Goal: Information Seeking & Learning: Learn about a topic

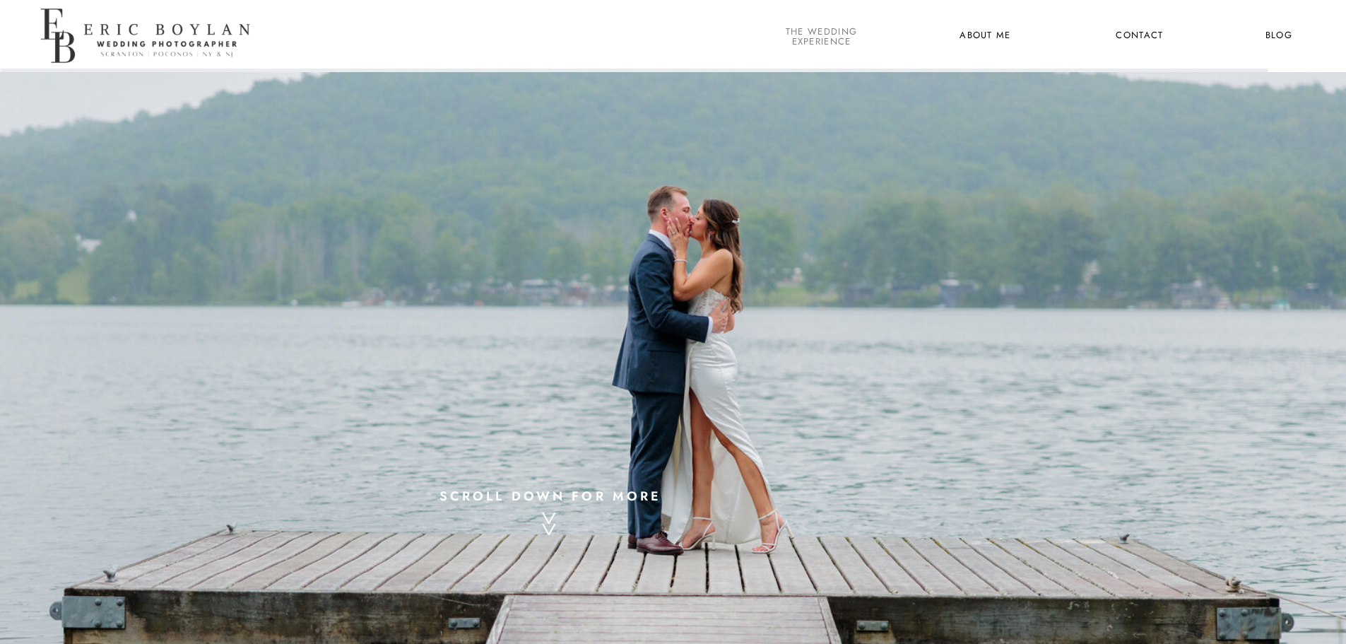
click at [828, 42] on nav "the wedding experience" at bounding box center [821, 36] width 77 height 18
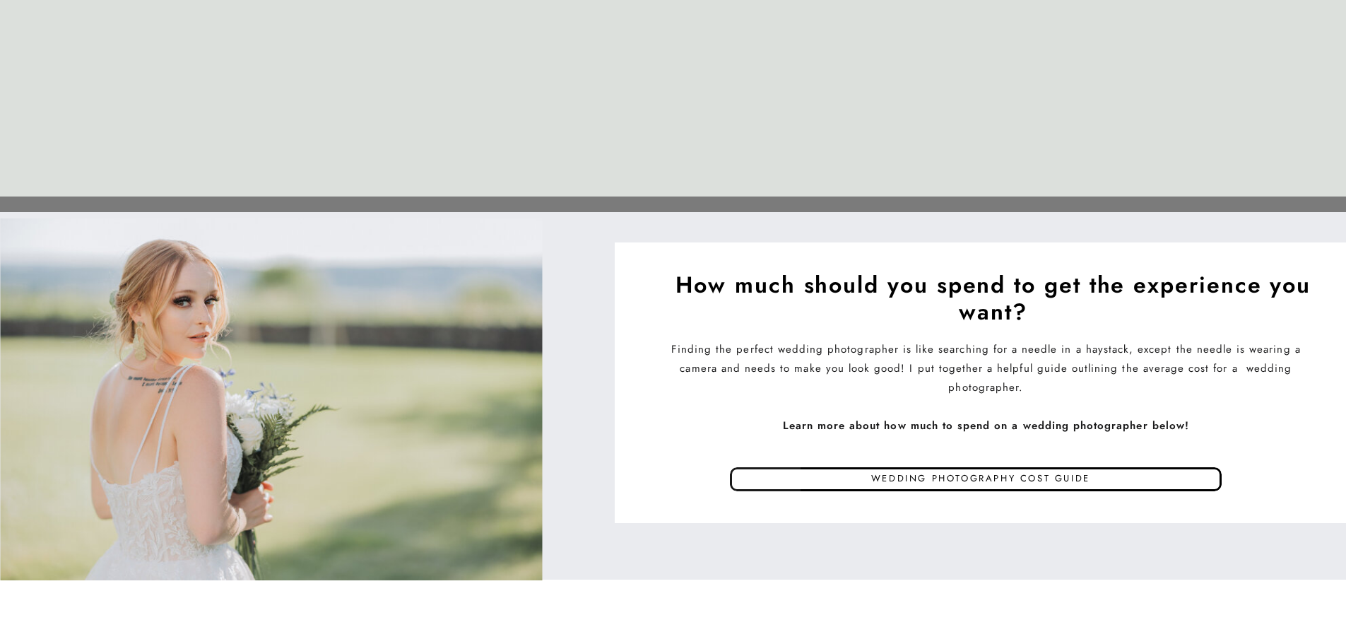
scroll to position [6668, 0]
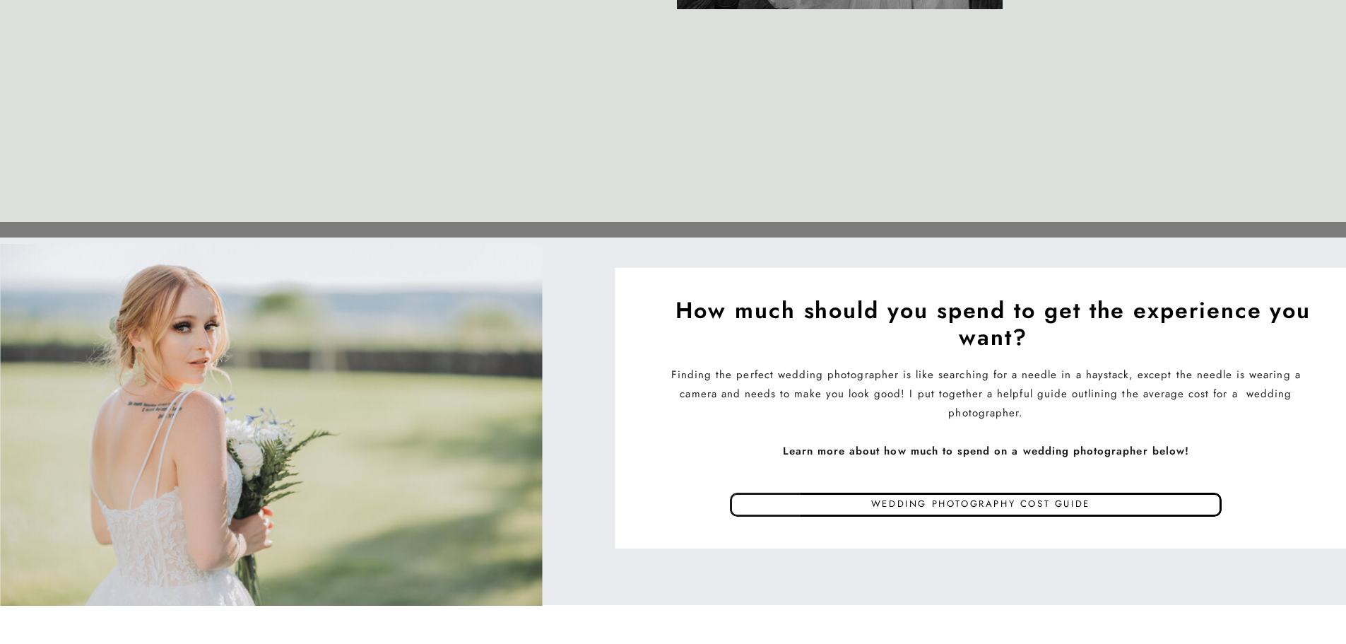
click at [869, 508] on p "Wedding photography cost guide" at bounding box center [980, 505] width 567 height 21
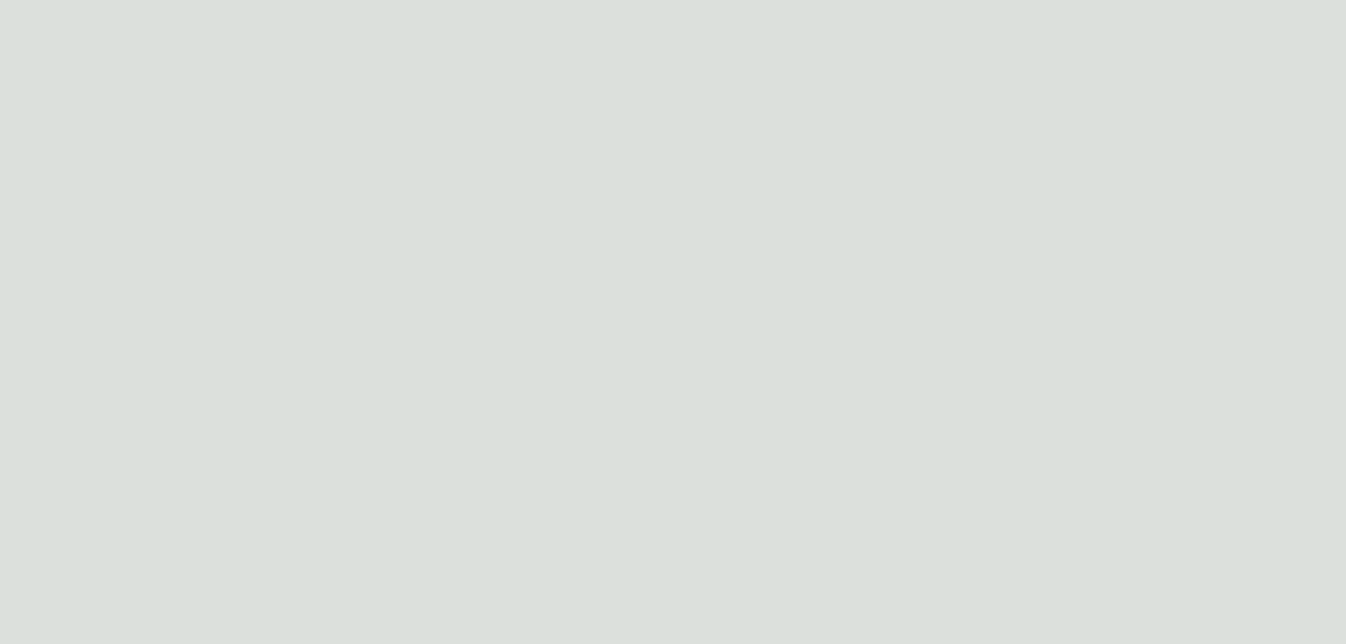
scroll to position [3815, 0]
